Goal: Information Seeking & Learning: Check status

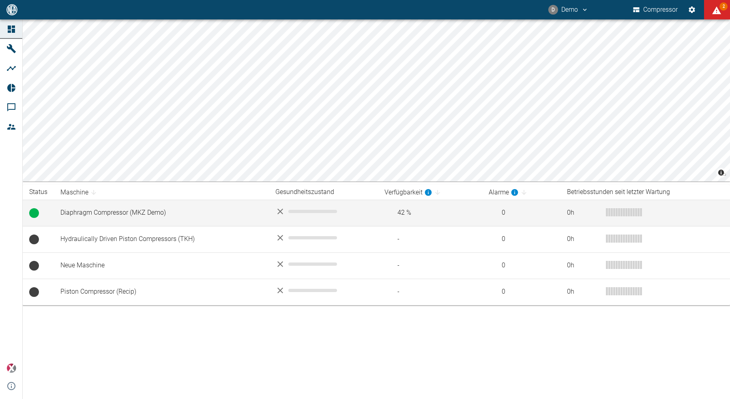
click at [137, 215] on td "Diaphragm Compressor (MKZ Demo)" at bounding box center [161, 213] width 215 height 26
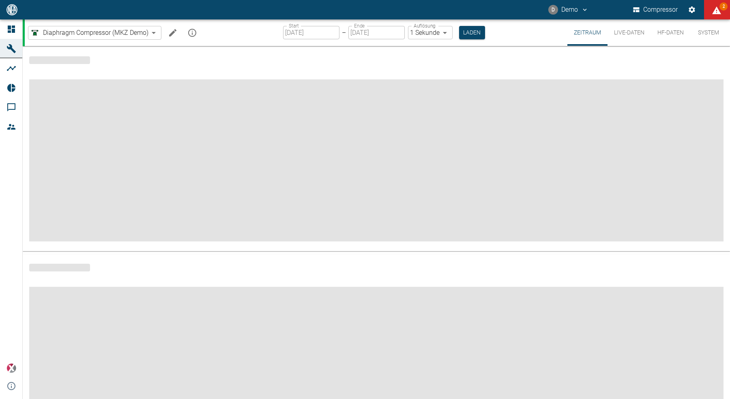
click at [670, 33] on button "HF-Daten" at bounding box center [669, 32] width 39 height 26
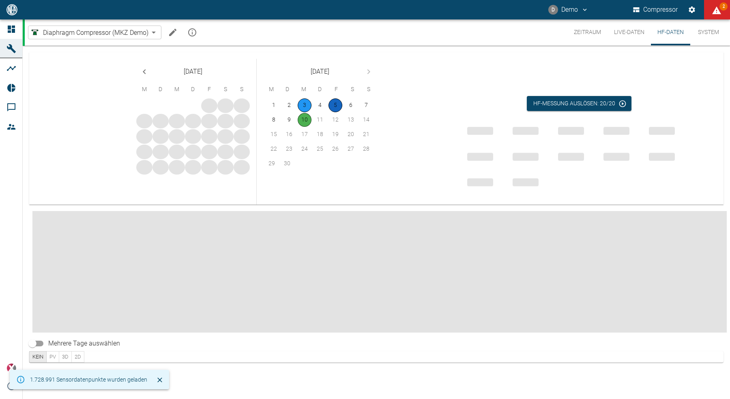
click at [336, 106] on button "5" at bounding box center [335, 105] width 14 height 14
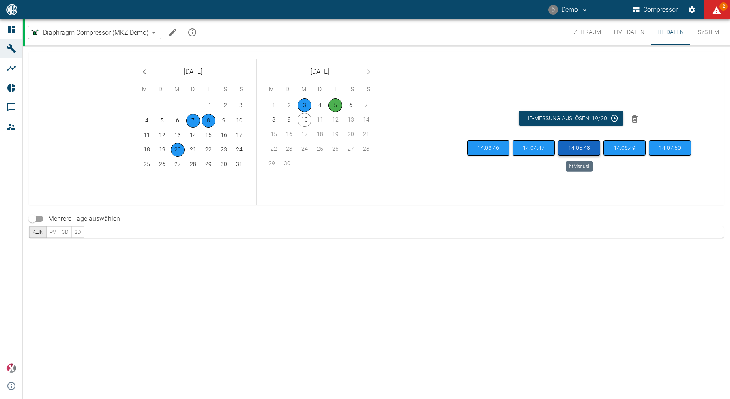
click at [577, 145] on button "14:05:48" at bounding box center [579, 148] width 42 height 16
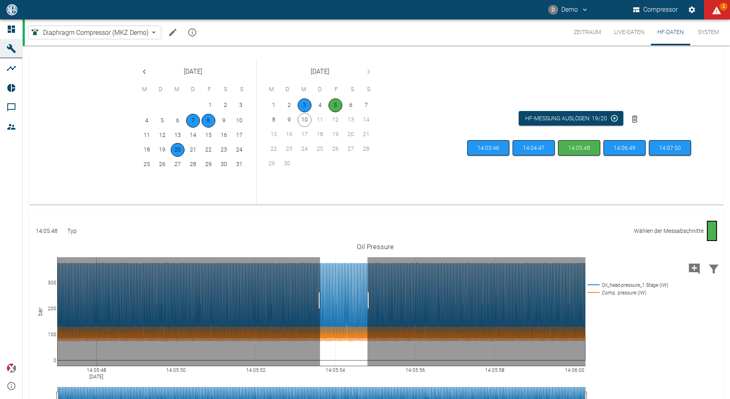
drag, startPoint x: 320, startPoint y: 300, endPoint x: 367, endPoint y: 300, distance: 47.4
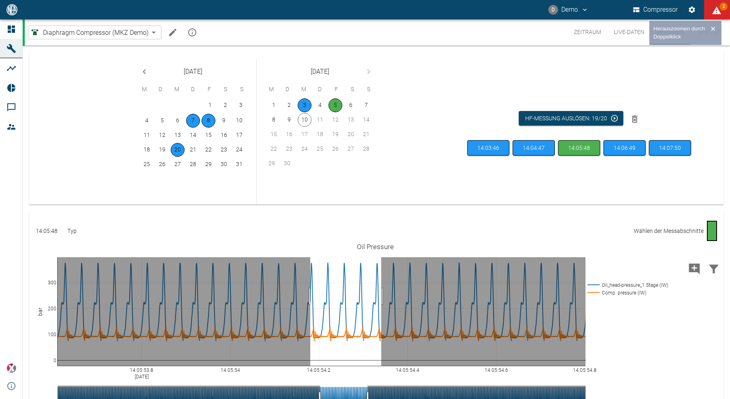
drag, startPoint x: 310, startPoint y: 296, endPoint x: 381, endPoint y: 297, distance: 70.9
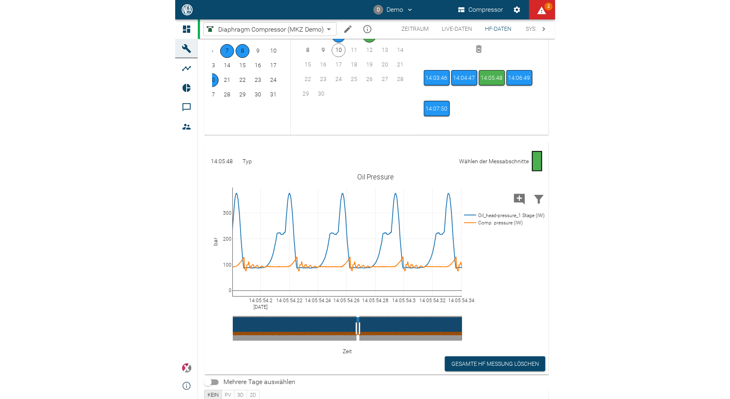
scroll to position [69, 0]
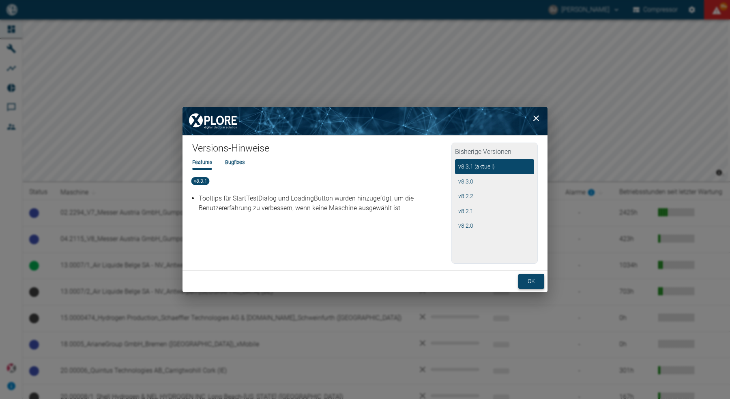
click at [530, 281] on button "ok" at bounding box center [531, 281] width 26 height 15
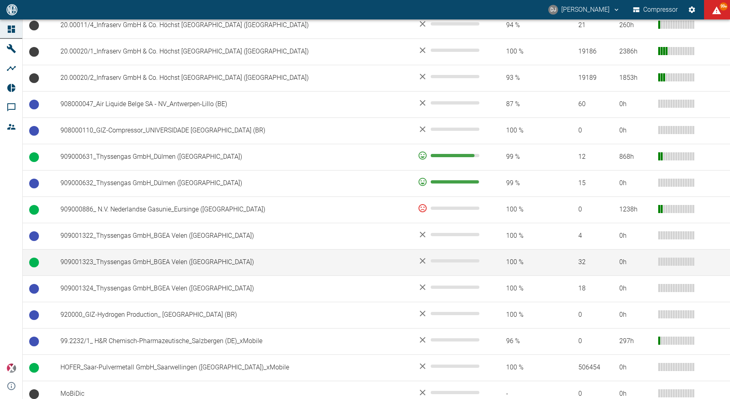
scroll to position [560, 0]
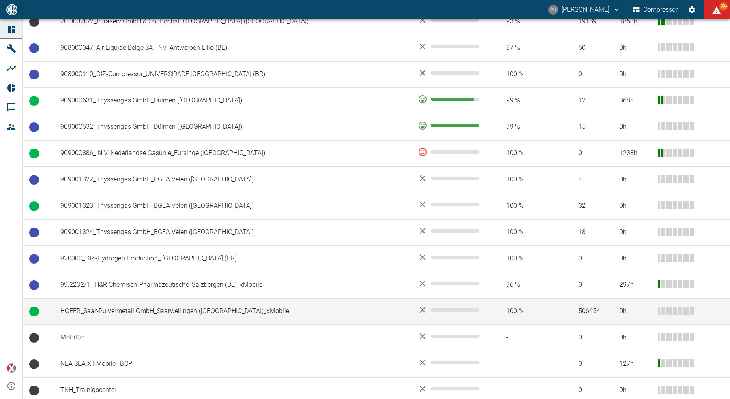
click at [156, 311] on td "HOFER_Saar-Pulvermetall GmbH_Saarwellingen (DE)_xMobile" at bounding box center [232, 311] width 357 height 26
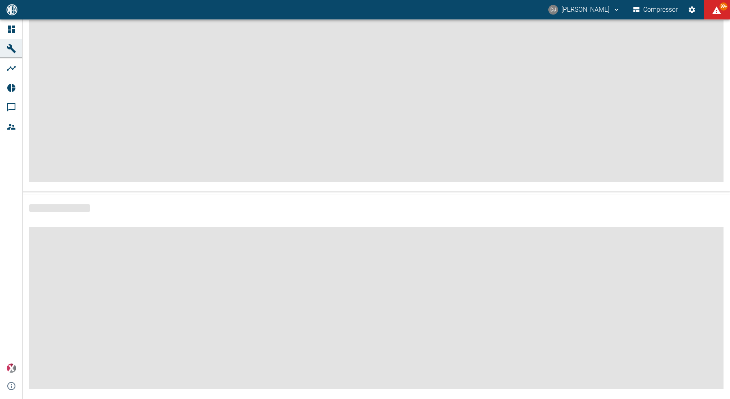
scroll to position [73, 0]
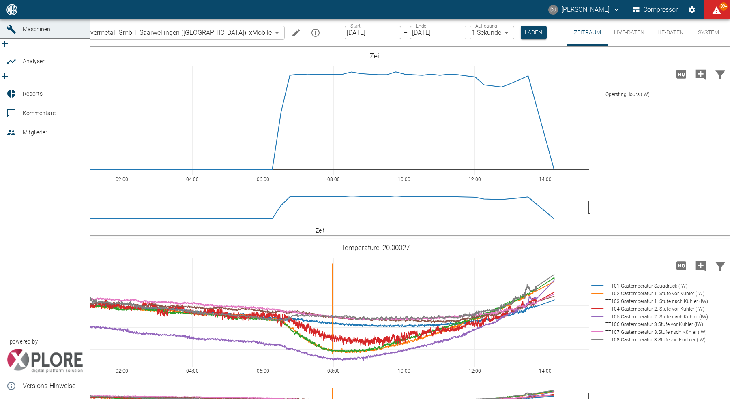
click at [13, 13] on icon at bounding box center [11, 9] width 7 height 7
